Goal: Task Accomplishment & Management: Manage account settings

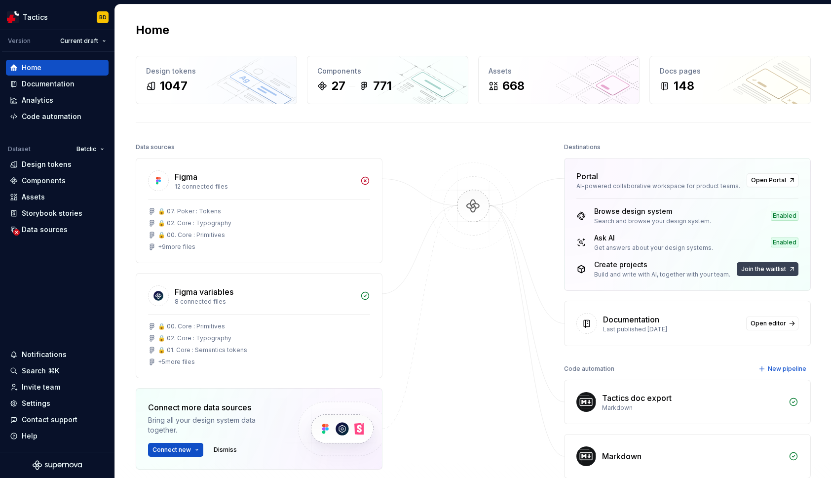
click at [761, 272] on span "Join the waitlist" at bounding box center [763, 269] width 45 height 8
click at [757, 270] on span "Join the waitlist" at bounding box center [763, 269] width 45 height 8
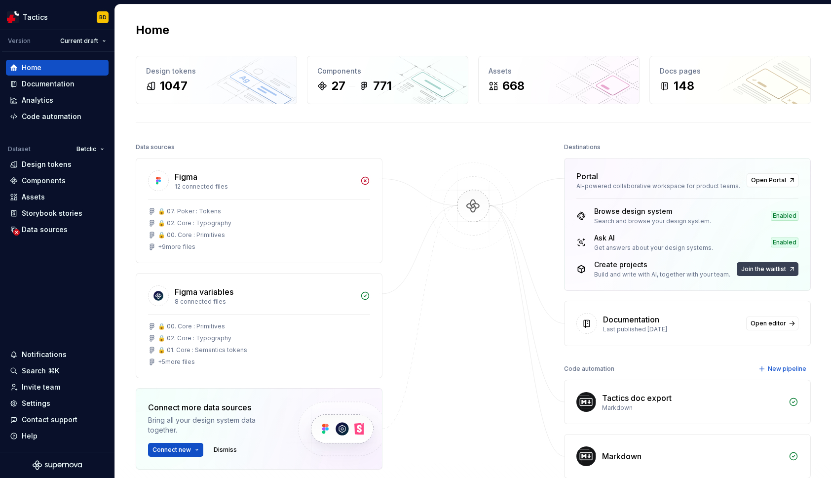
click at [757, 270] on span "Join the waitlist" at bounding box center [763, 269] width 45 height 8
drag, startPoint x: 601, startPoint y: 220, endPoint x: 654, endPoint y: 220, distance: 53.3
click at [653, 221] on div "Search and browse your design system." at bounding box center [652, 221] width 117 height 8
drag, startPoint x: 668, startPoint y: 219, endPoint x: 686, endPoint y: 220, distance: 18.3
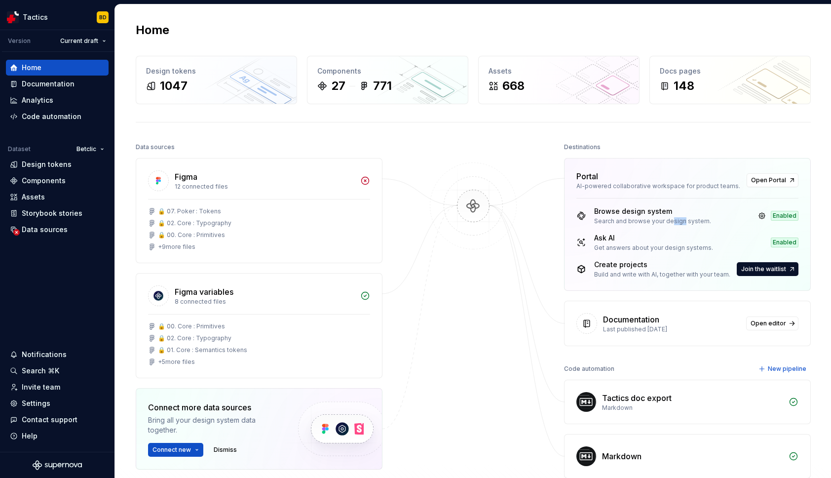
click at [682, 220] on div "Search and browse your design system." at bounding box center [652, 221] width 117 height 8
click at [763, 178] on span "Open Portal" at bounding box center [768, 180] width 35 height 8
click at [760, 216] on link at bounding box center [762, 216] width 14 height 14
click at [749, 267] on span "Join the waitlist" at bounding box center [763, 269] width 45 height 8
click at [756, 269] on span "Join the waitlist" at bounding box center [763, 269] width 45 height 8
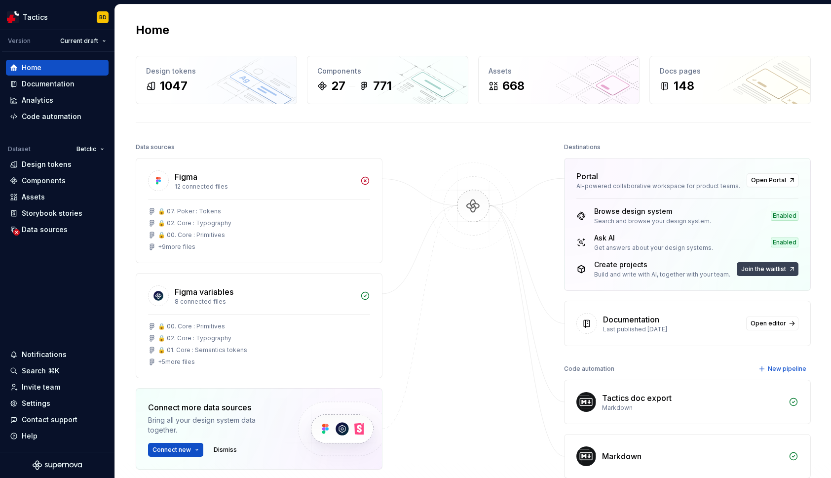
click at [756, 269] on span "Join the waitlist" at bounding box center [763, 269] width 45 height 8
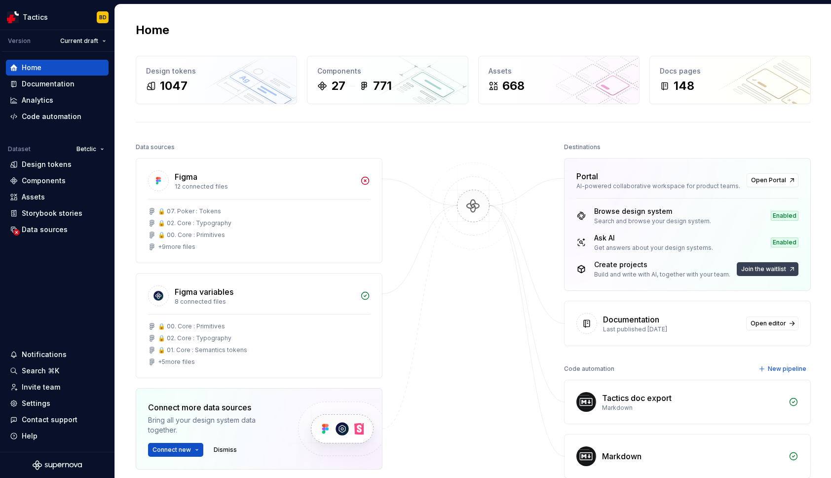
click at [756, 269] on span "Join the waitlist" at bounding box center [763, 269] width 45 height 8
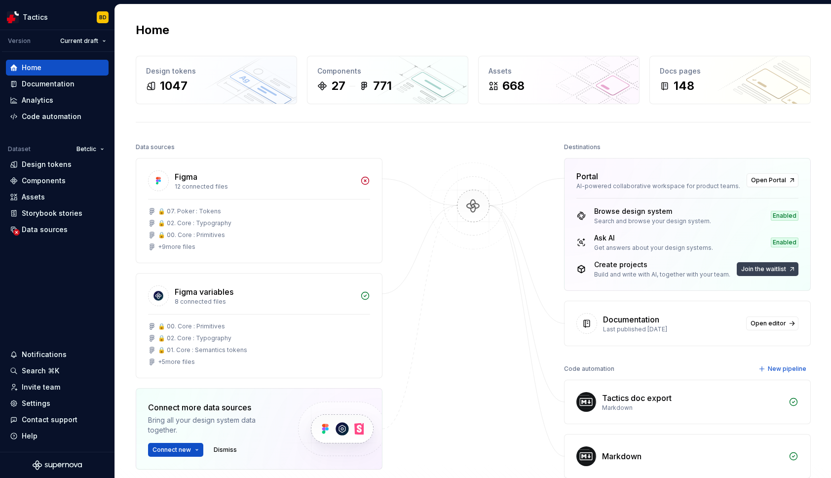
click at [756, 269] on span "Join the waitlist" at bounding box center [763, 269] width 45 height 8
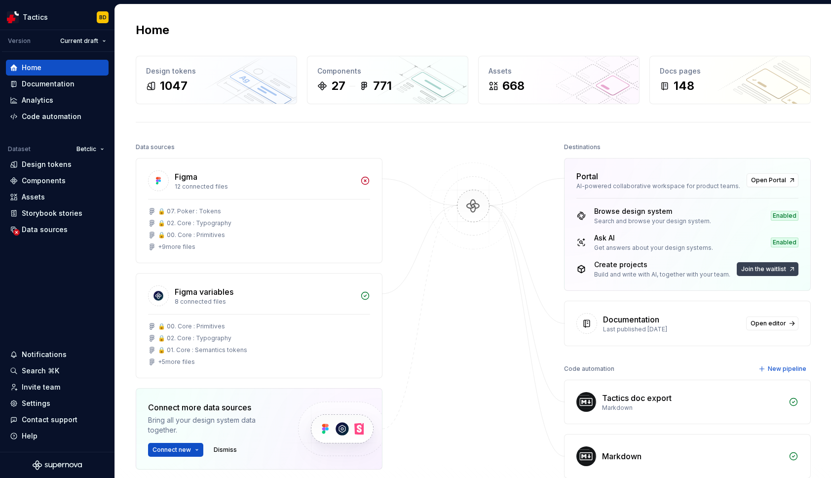
click at [756, 269] on span "Join the waitlist" at bounding box center [763, 269] width 45 height 8
click at [756, 268] on span "Join the waitlist" at bounding box center [763, 269] width 45 height 8
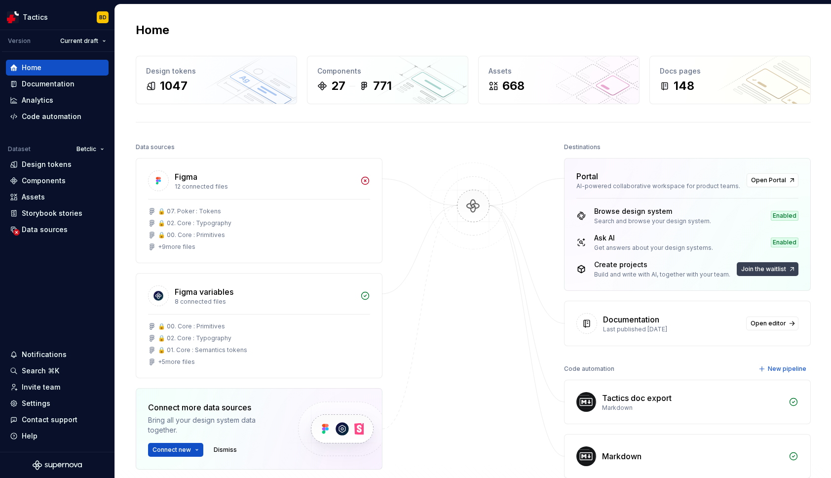
click at [756, 268] on span "Join the waitlist" at bounding box center [763, 269] width 45 height 8
click at [766, 270] on span "Join the waitlist" at bounding box center [763, 269] width 45 height 8
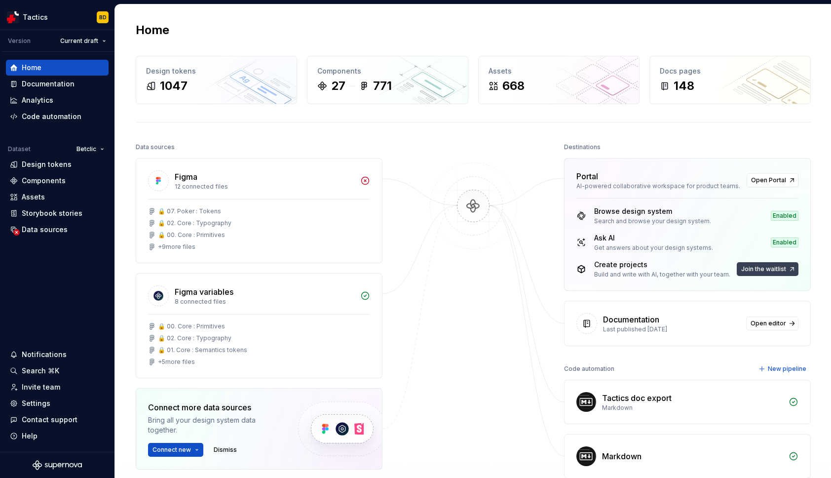
click at [766, 270] on span "Join the waitlist" at bounding box center [763, 269] width 45 height 8
click at [754, 264] on button "Join the waitlist" at bounding box center [768, 269] width 62 height 14
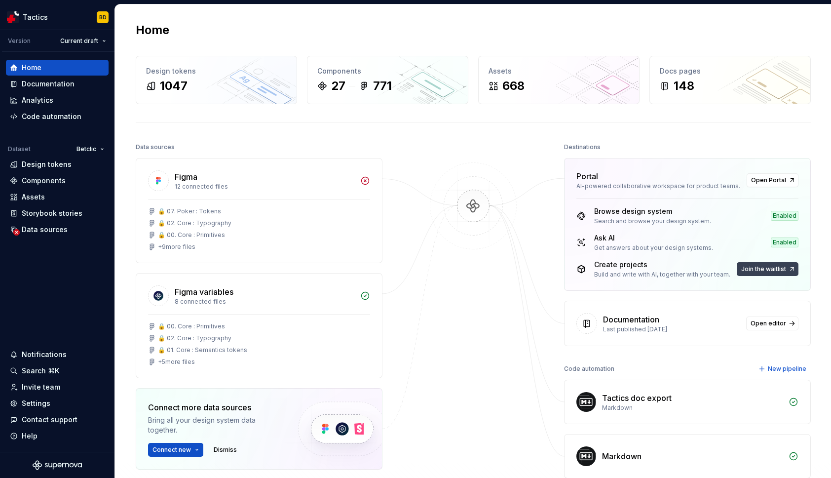
click at [754, 264] on button "Join the waitlist" at bounding box center [768, 269] width 62 height 14
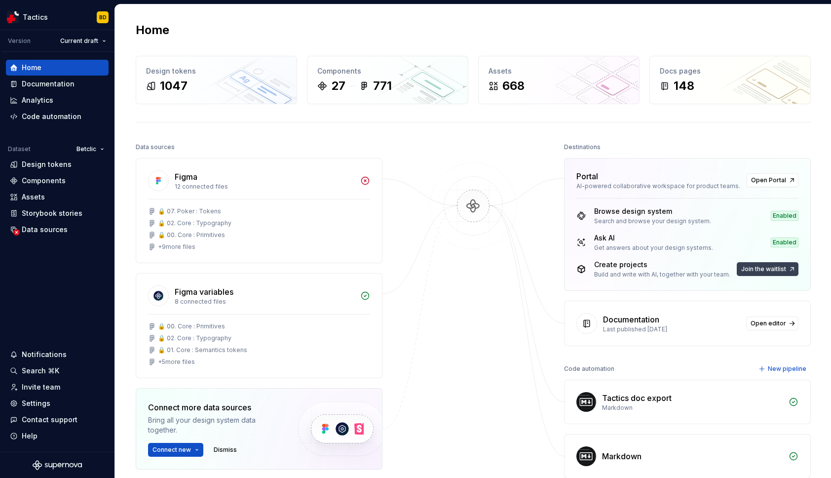
click at [754, 264] on button "Join the waitlist" at bounding box center [768, 269] width 62 height 14
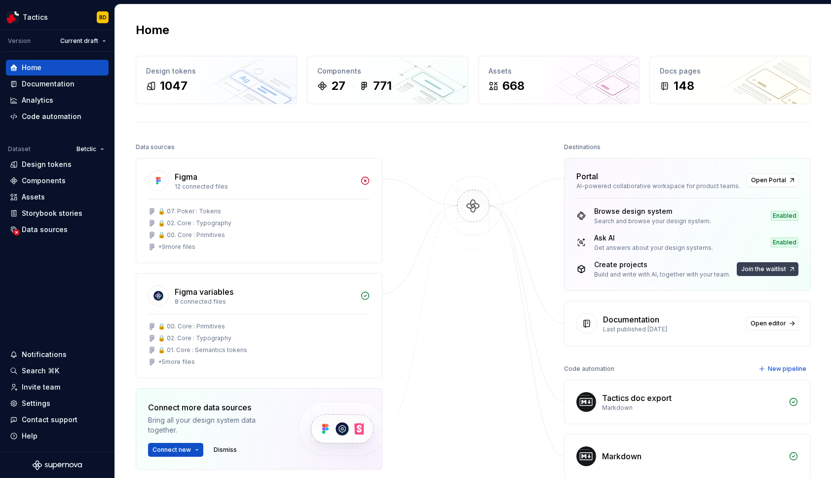
click at [754, 264] on button "Join the waitlist" at bounding box center [768, 269] width 62 height 14
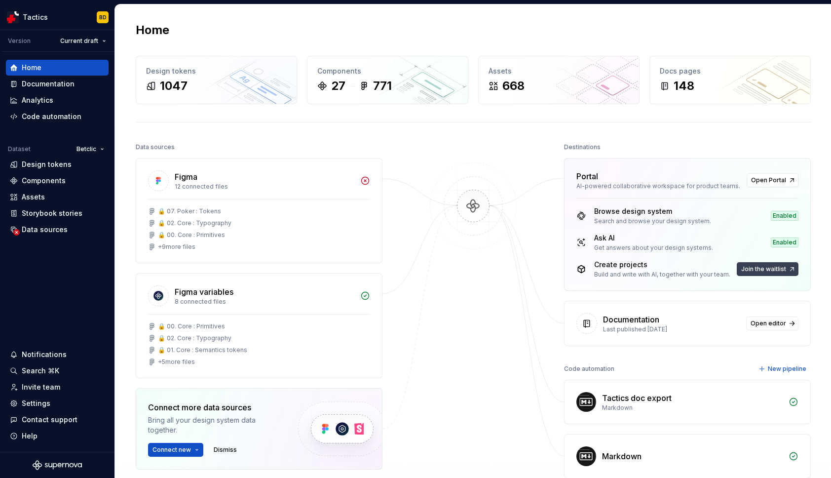
click at [754, 264] on button "Join the waitlist" at bounding box center [768, 269] width 62 height 14
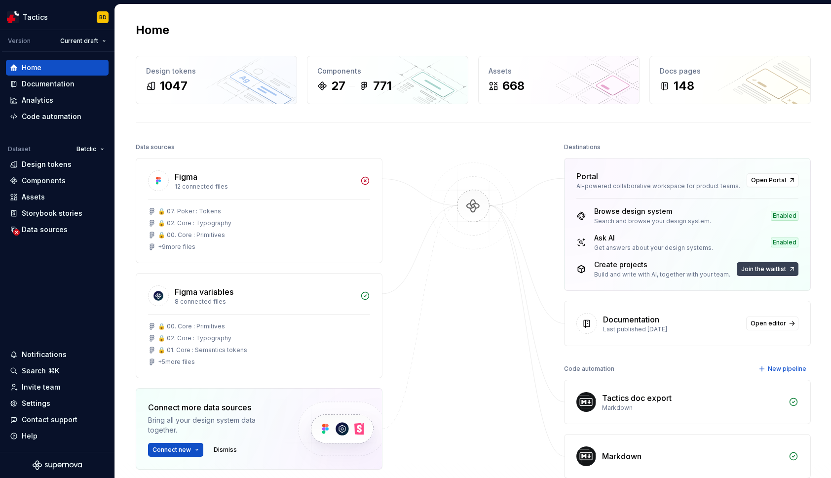
click at [754, 264] on button "Join the waitlist" at bounding box center [768, 269] width 62 height 14
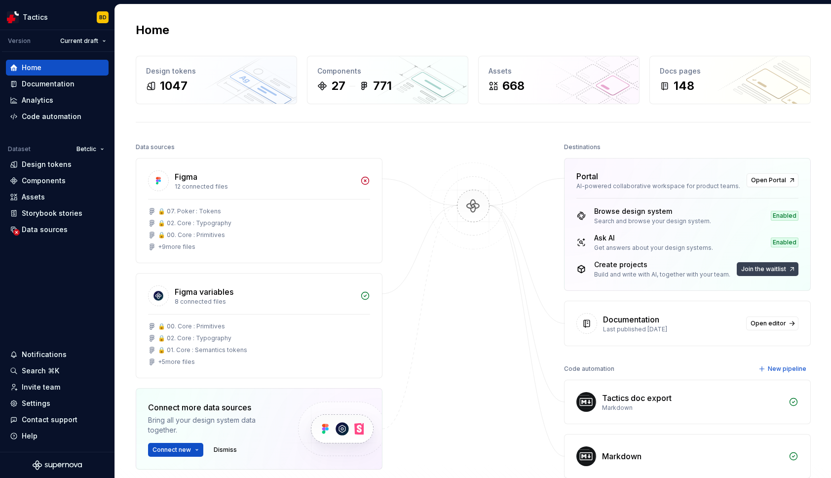
click at [754, 264] on button "Join the waitlist" at bounding box center [768, 269] width 62 height 14
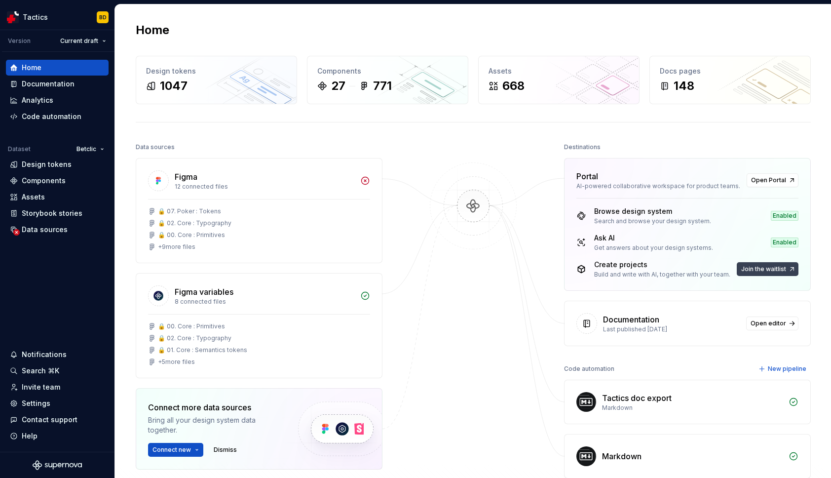
click at [754, 264] on button "Join the waitlist" at bounding box center [768, 269] width 62 height 14
click at [747, 273] on button "Join the waitlist" at bounding box center [768, 269] width 62 height 14
click at [748, 270] on span "Join the waitlist" at bounding box center [763, 269] width 45 height 8
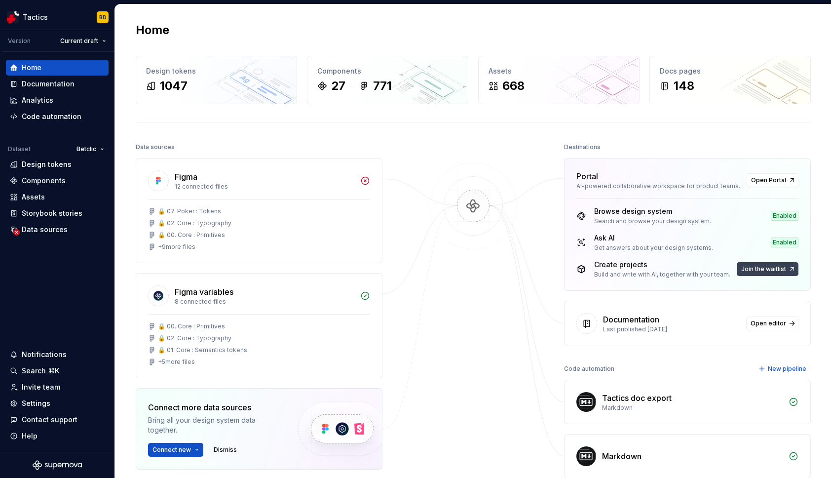
click at [748, 270] on span "Join the waitlist" at bounding box center [763, 269] width 45 height 8
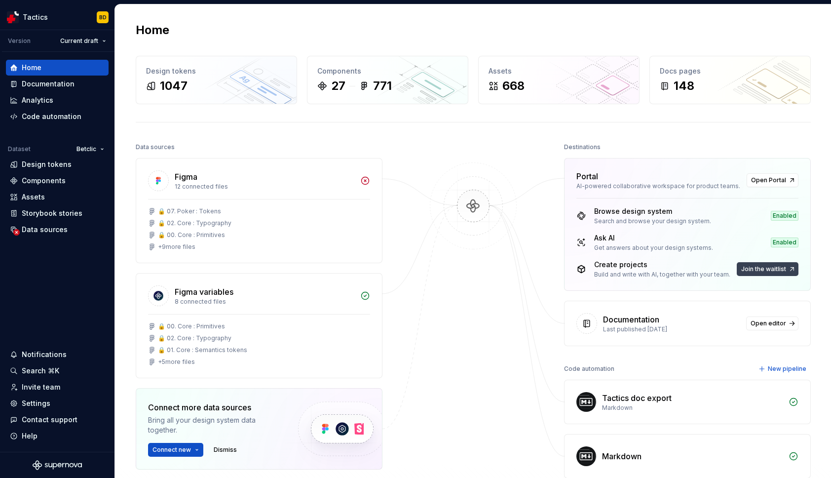
click at [748, 270] on span "Join the waitlist" at bounding box center [763, 269] width 45 height 8
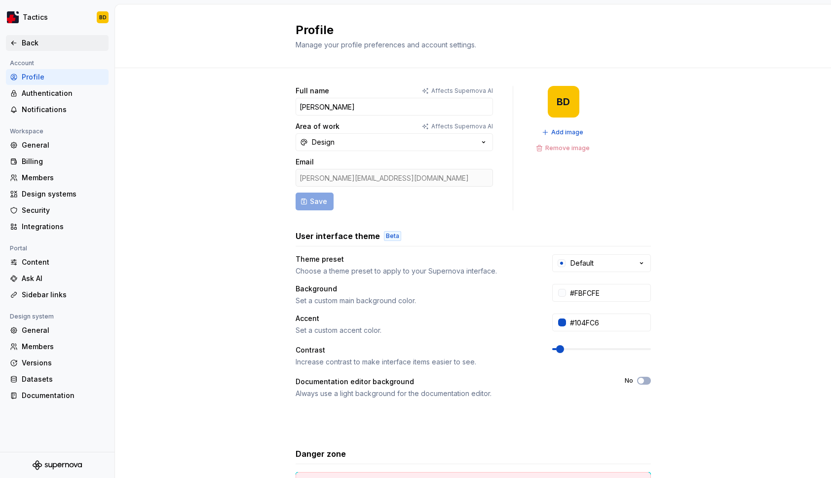
click at [32, 44] on div "Back" at bounding box center [63, 43] width 83 height 10
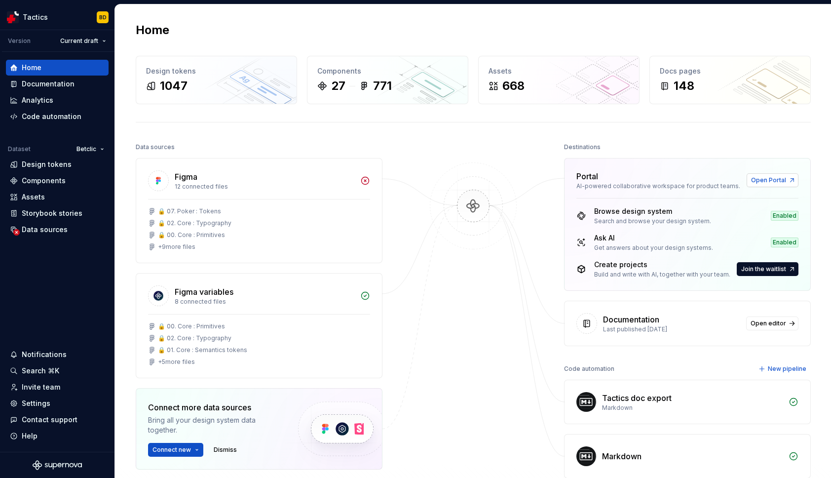
click at [761, 186] on link "Open Portal" at bounding box center [773, 180] width 52 height 14
